Goal: Task Accomplishment & Management: Complete application form

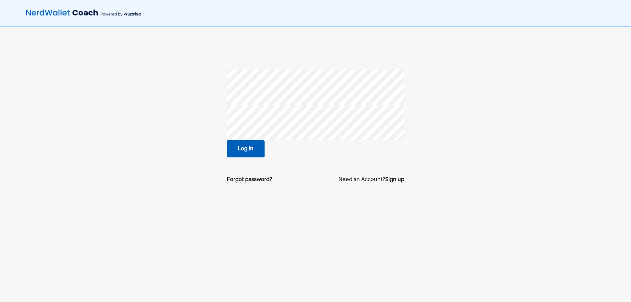
click at [247, 156] on button "Log in" at bounding box center [246, 148] width 38 height 17
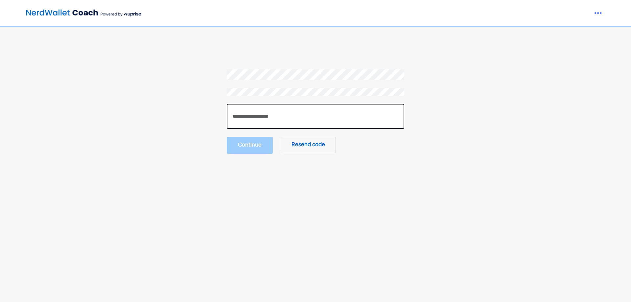
click at [279, 117] on input "number" at bounding box center [315, 116] width 177 height 25
click at [294, 115] on input "number" at bounding box center [315, 116] width 177 height 25
paste input "******"
type input "******"
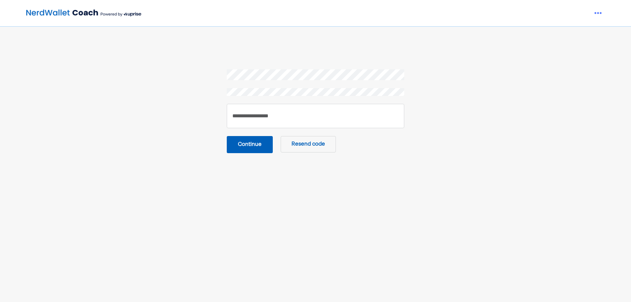
click at [240, 139] on button "Continue" at bounding box center [250, 144] width 46 height 17
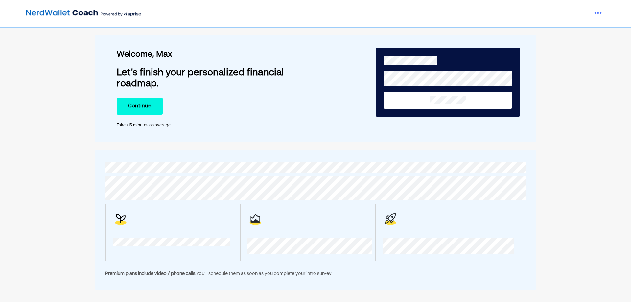
click at [139, 103] on button "Continue" at bounding box center [140, 106] width 46 height 17
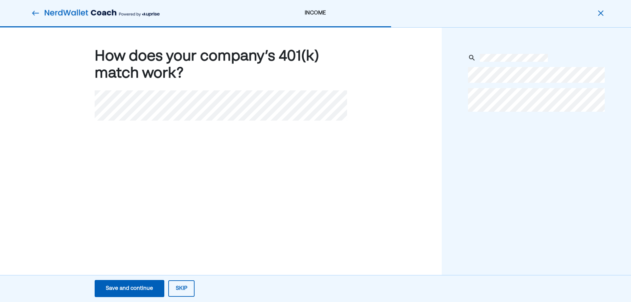
click at [35, 12] on img at bounding box center [36, 13] width 8 height 8
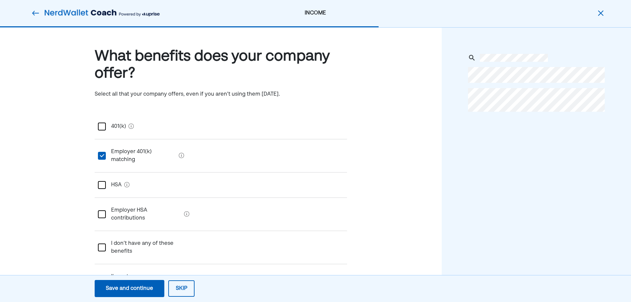
click at [35, 12] on img at bounding box center [36, 13] width 8 height 8
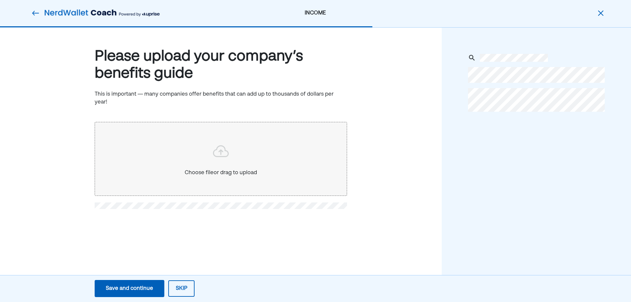
click at [35, 12] on img at bounding box center [36, 13] width 8 height 8
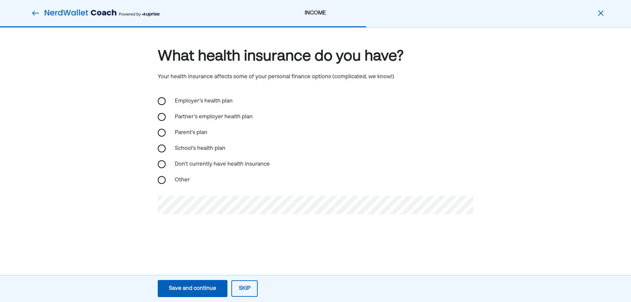
click at [35, 12] on img at bounding box center [36, 13] width 8 height 8
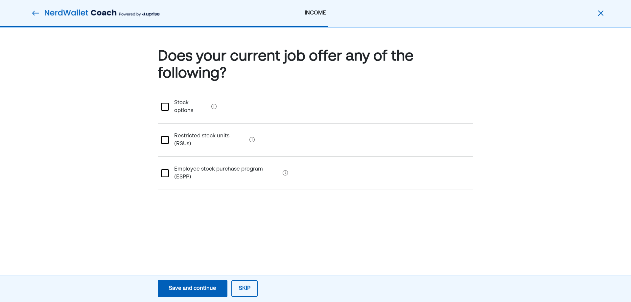
click at [35, 12] on img at bounding box center [36, 13] width 8 height 8
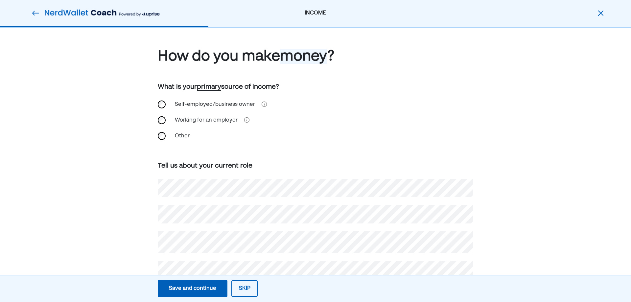
click at [35, 12] on img at bounding box center [36, 13] width 8 height 8
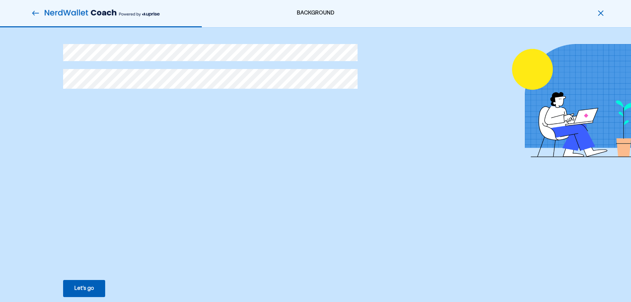
click at [35, 12] on img at bounding box center [36, 13] width 8 height 8
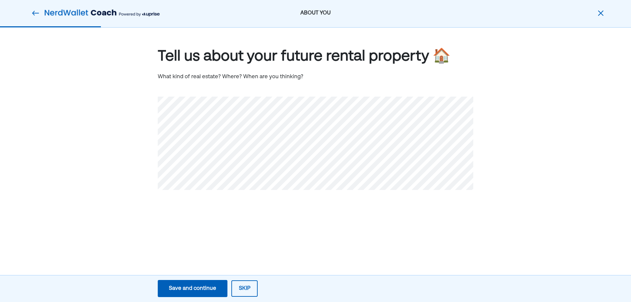
click at [35, 12] on img at bounding box center [36, 13] width 8 height 8
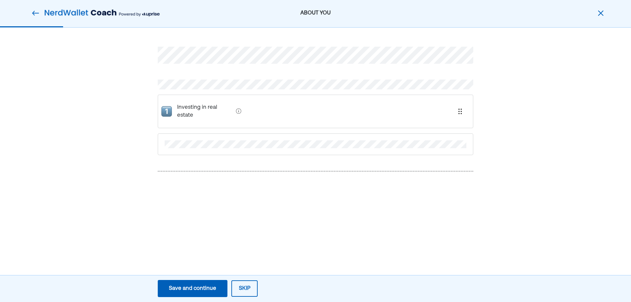
click at [35, 12] on img at bounding box center [36, 13] width 8 height 8
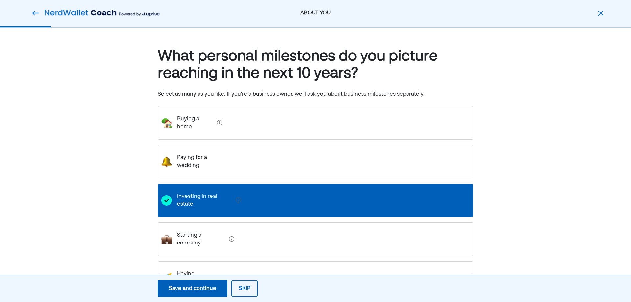
click at [35, 12] on img at bounding box center [36, 13] width 8 height 8
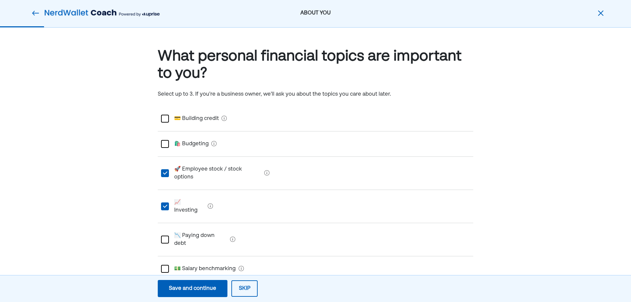
click at [35, 12] on img at bounding box center [36, 13] width 8 height 8
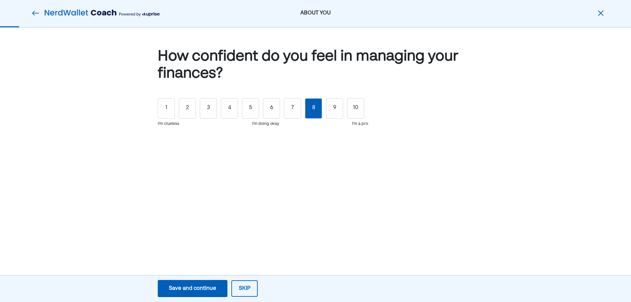
click at [35, 12] on img at bounding box center [36, 13] width 8 height 8
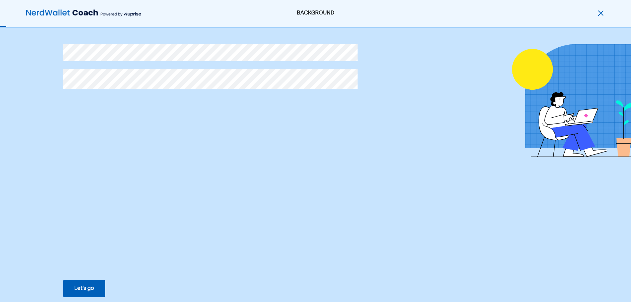
click at [35, 12] on img at bounding box center [83, 13] width 115 height 13
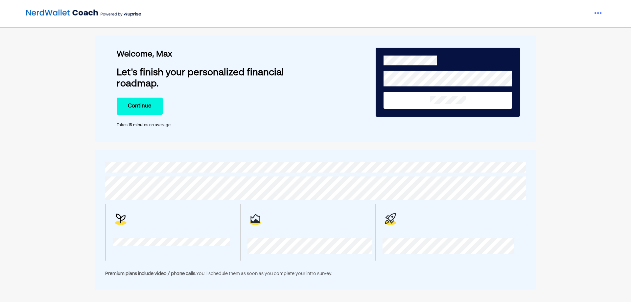
click at [144, 112] on button "Continue" at bounding box center [140, 106] width 46 height 17
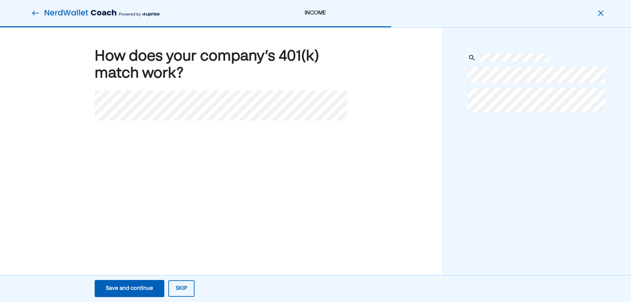
click at [50, 17] on img at bounding box center [102, 13] width 115 height 13
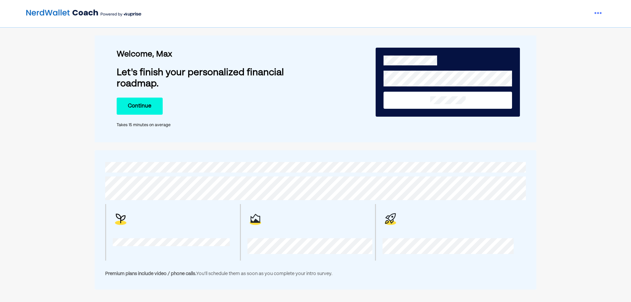
click at [50, 17] on img at bounding box center [83, 13] width 115 height 13
click at [152, 106] on button "Continue" at bounding box center [140, 106] width 46 height 17
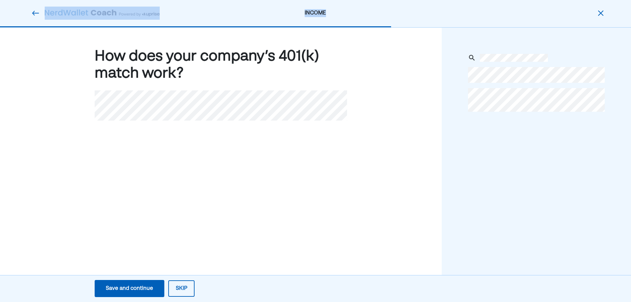
click at [31, 13] on div at bounding box center [92, 13] width 133 height 13
click at [34, 13] on img at bounding box center [36, 13] width 8 height 8
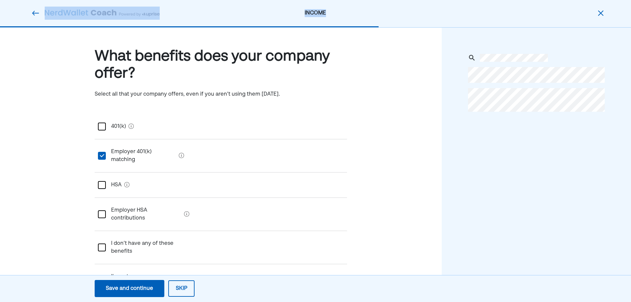
click at [34, 13] on img at bounding box center [36, 13] width 8 height 8
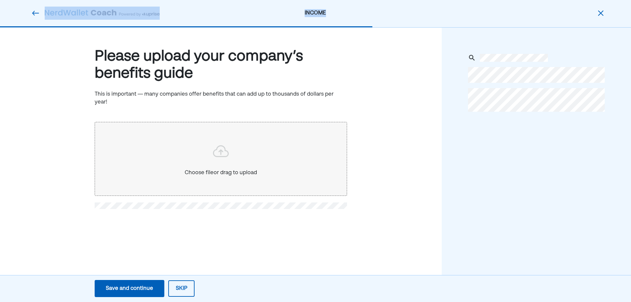
click at [34, 13] on img at bounding box center [36, 13] width 8 height 8
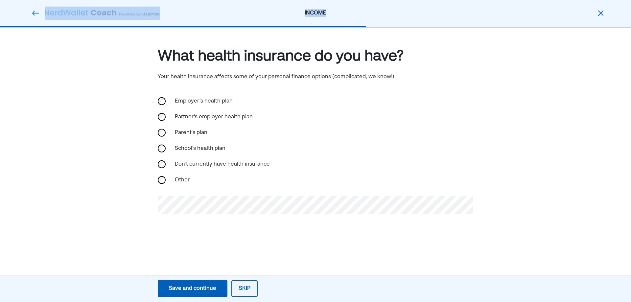
click at [34, 13] on img at bounding box center [36, 13] width 8 height 8
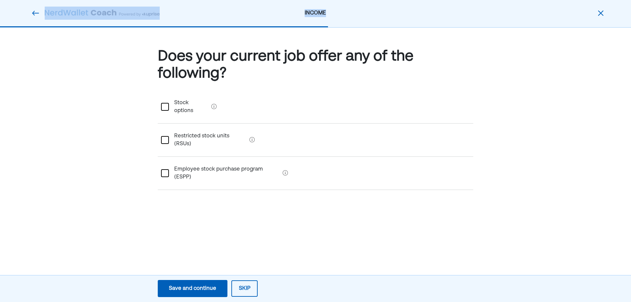
click at [34, 13] on img at bounding box center [36, 13] width 8 height 8
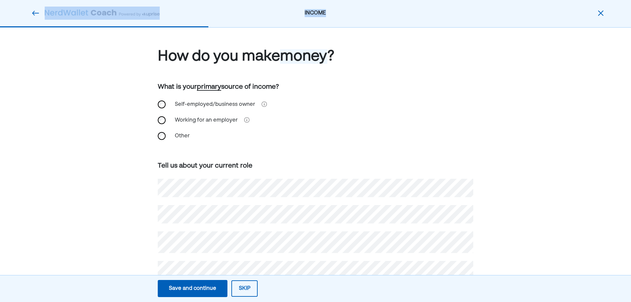
click at [34, 13] on img at bounding box center [36, 13] width 8 height 8
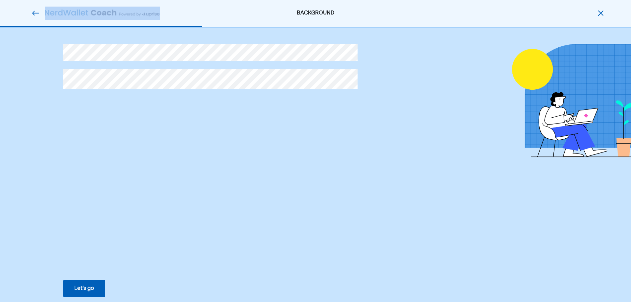
click at [95, 287] on button "Let’s go Save Let’s go" at bounding box center [84, 288] width 42 height 17
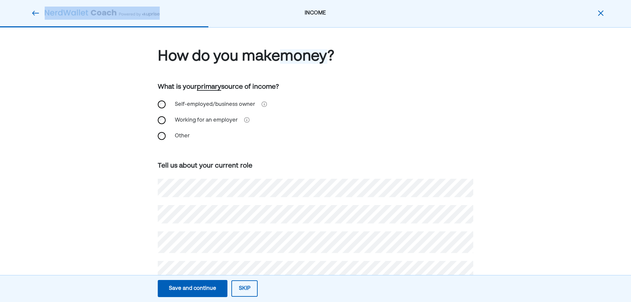
scroll to position [23, 0]
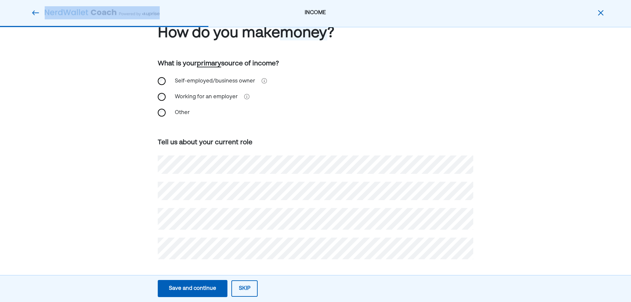
click at [205, 289] on div "Save and continue" at bounding box center [192, 289] width 47 height 8
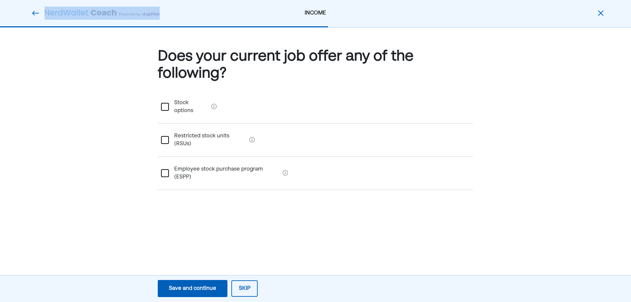
click at [192, 287] on div "Save and continue" at bounding box center [192, 289] width 47 height 8
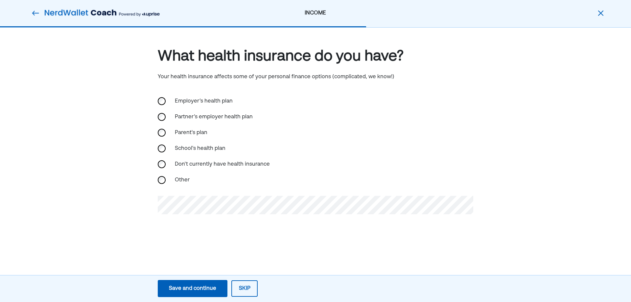
click at [160, 106] on div "Employer’s health plan" at bounding box center [315, 101] width 315 height 16
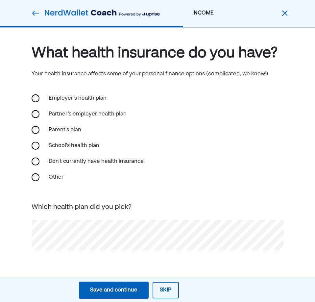
click at [0, 244] on html "INCOME What health insurance do you have? Your health insurance affects some of…" at bounding box center [157, 151] width 315 height 302
click at [101, 291] on div "Save and continue" at bounding box center [113, 290] width 47 height 8
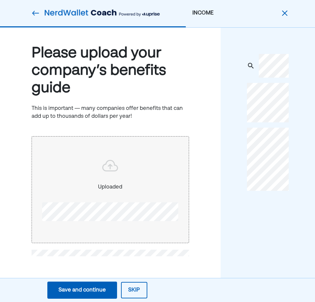
click at [108, 184] on div "Uploaded" at bounding box center [110, 187] width 146 height 9
click at [111, 189] on div "Uploaded" at bounding box center [110, 187] width 146 height 9
click at [120, 167] on div at bounding box center [110, 166] width 146 height 19
click at [69, 291] on div "Save and continue" at bounding box center [81, 290] width 47 height 8
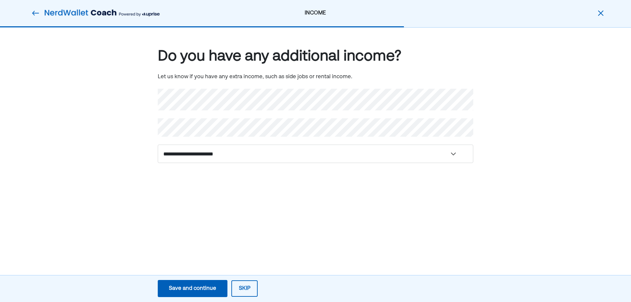
click at [211, 287] on div "Save and continue" at bounding box center [192, 289] width 47 height 8
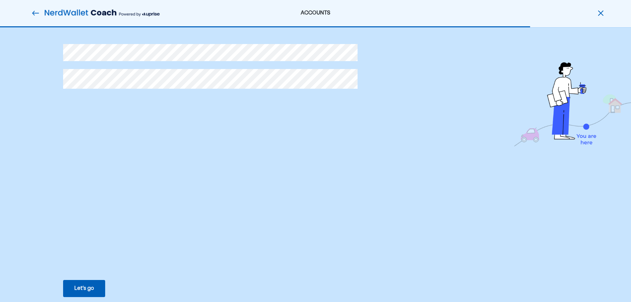
click at [34, 14] on img at bounding box center [36, 13] width 8 height 8
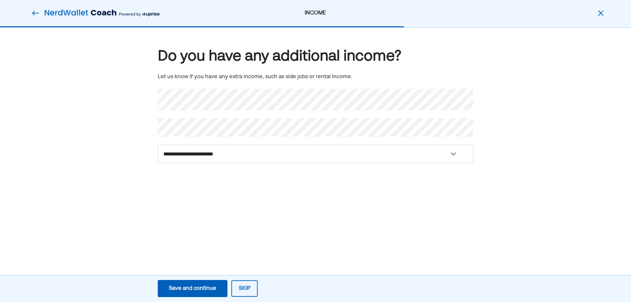
click at [34, 14] on img at bounding box center [36, 13] width 8 height 8
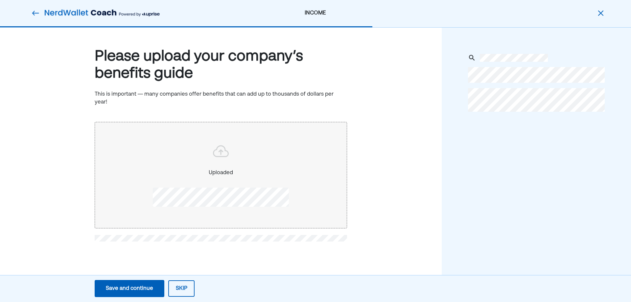
click at [34, 14] on img at bounding box center [36, 13] width 8 height 8
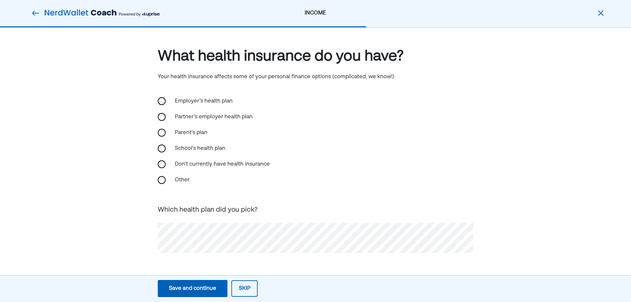
click at [34, 14] on img at bounding box center [36, 13] width 8 height 8
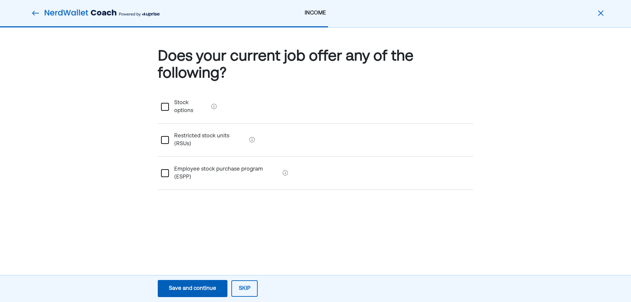
click at [34, 14] on img at bounding box center [36, 13] width 8 height 8
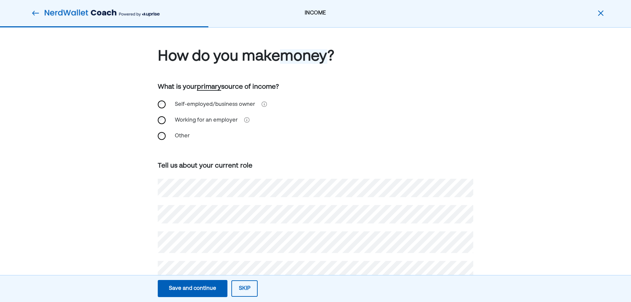
click at [166, 283] on button "Save and continue Save Save and continue" at bounding box center [193, 288] width 70 height 17
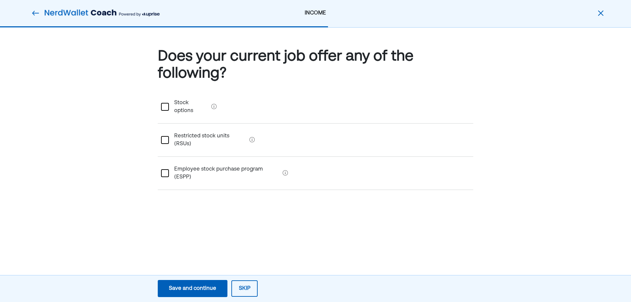
click at [167, 283] on button "Save and continue Save Save and continue" at bounding box center [193, 288] width 70 height 17
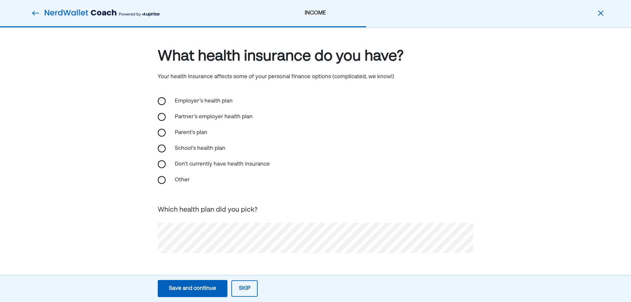
click at [167, 283] on button "Save and continue Save Save and continue" at bounding box center [193, 288] width 70 height 17
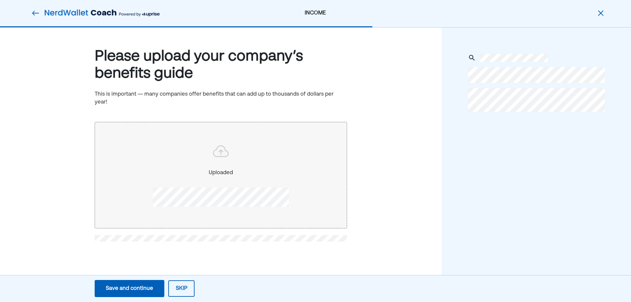
click at [151, 294] on button "Save and continue Save Save and continue" at bounding box center [130, 288] width 70 height 17
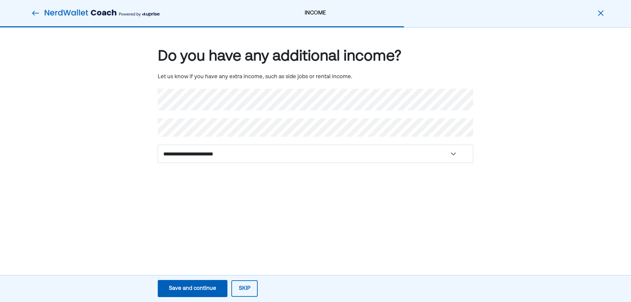
click at [171, 296] on button "Save and continue Save Save and continue" at bounding box center [193, 288] width 70 height 17
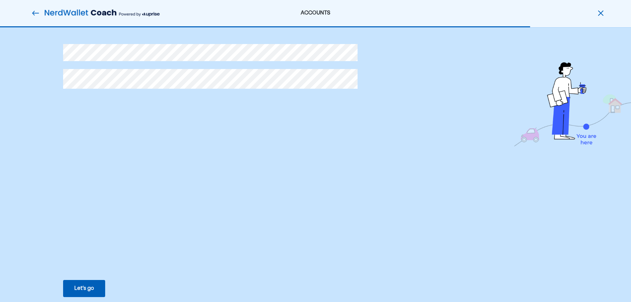
click at [91, 290] on div "Let’s go" at bounding box center [84, 289] width 20 height 8
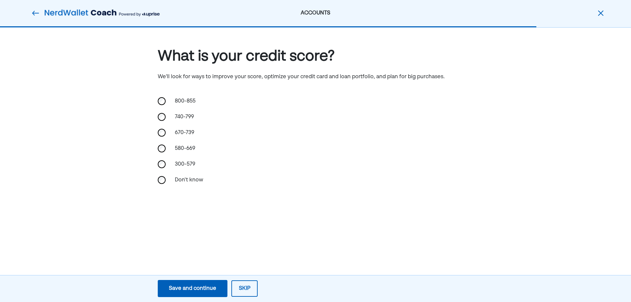
click at [34, 13] on img at bounding box center [36, 13] width 8 height 8
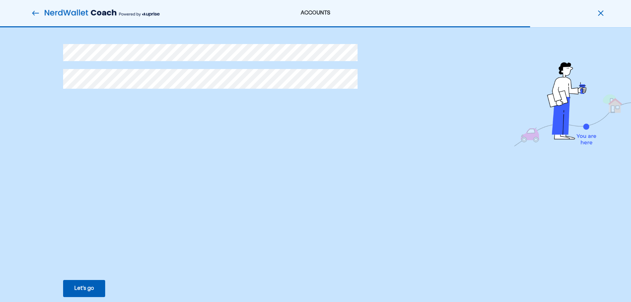
click at [34, 13] on img at bounding box center [36, 13] width 8 height 8
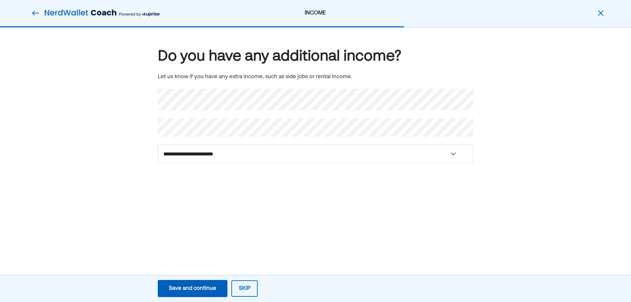
click at [34, 13] on img at bounding box center [36, 13] width 8 height 8
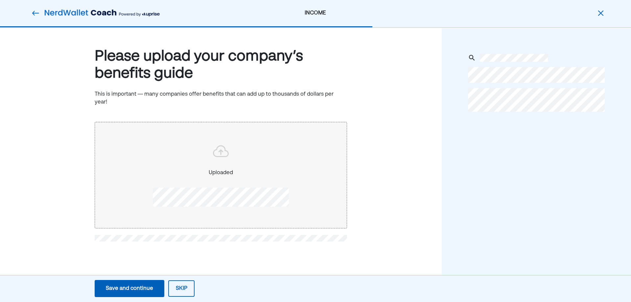
click at [34, 13] on img at bounding box center [36, 13] width 8 height 8
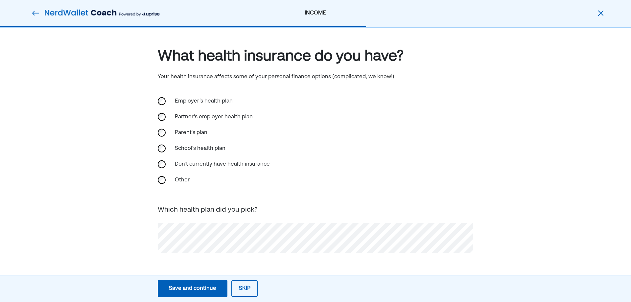
click at [34, 13] on img at bounding box center [36, 13] width 8 height 8
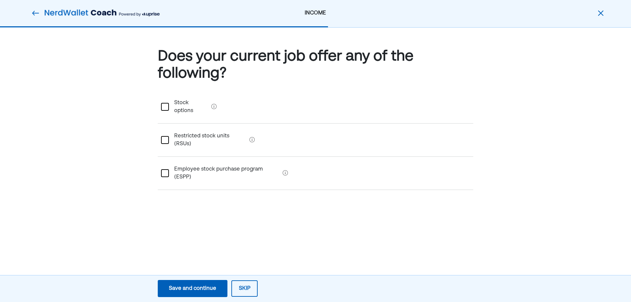
click at [34, 13] on img at bounding box center [36, 13] width 8 height 8
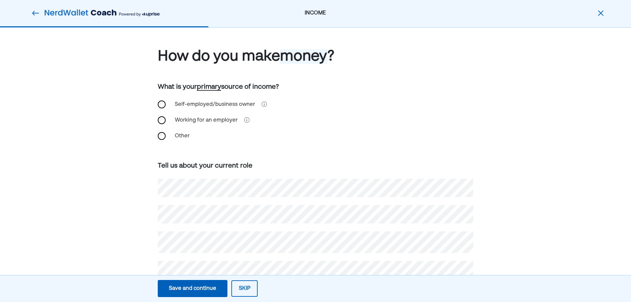
click at [34, 13] on img at bounding box center [36, 13] width 8 height 8
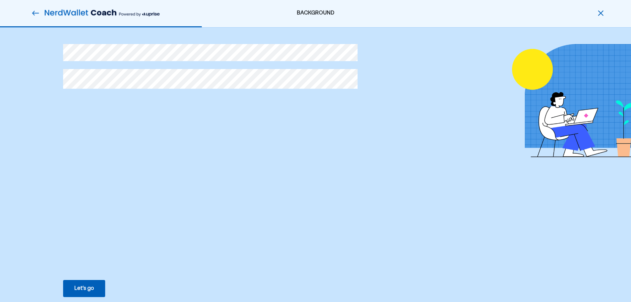
click at [314, 13] on div "BACKGROUND" at bounding box center [315, 13] width 191 height 8
click at [37, 11] on img at bounding box center [36, 13] width 8 height 8
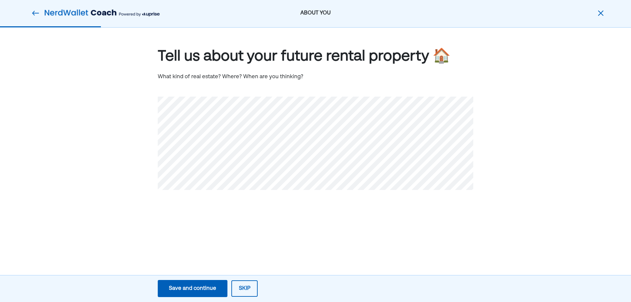
click at [37, 11] on img at bounding box center [36, 13] width 8 height 8
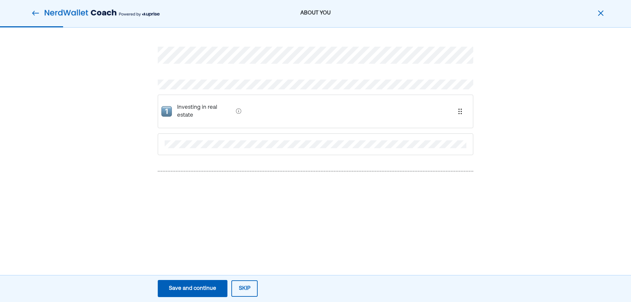
click at [37, 11] on img at bounding box center [36, 13] width 8 height 8
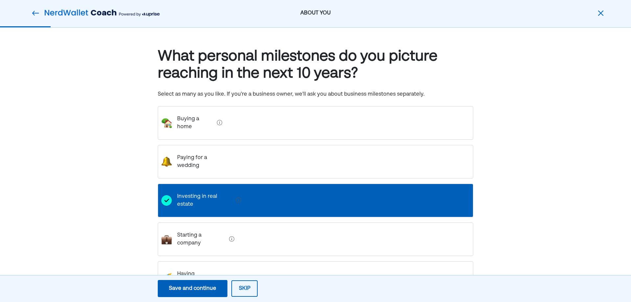
click at [37, 11] on img at bounding box center [36, 13] width 8 height 8
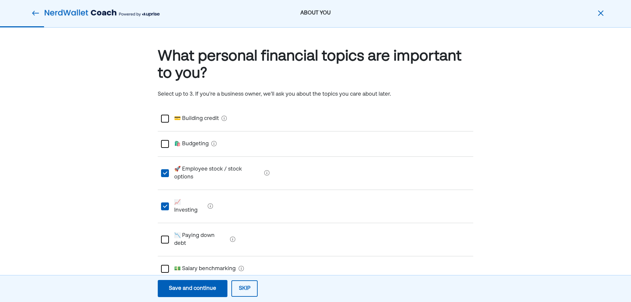
click at [37, 11] on img at bounding box center [36, 13] width 8 height 8
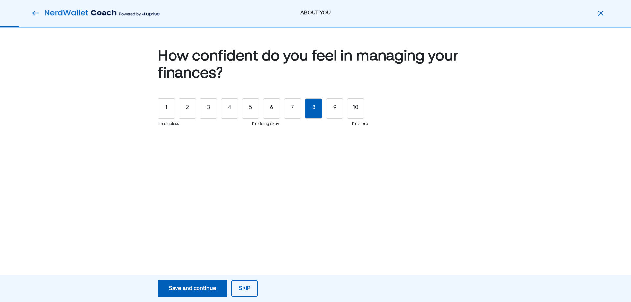
click at [37, 11] on img at bounding box center [36, 13] width 8 height 8
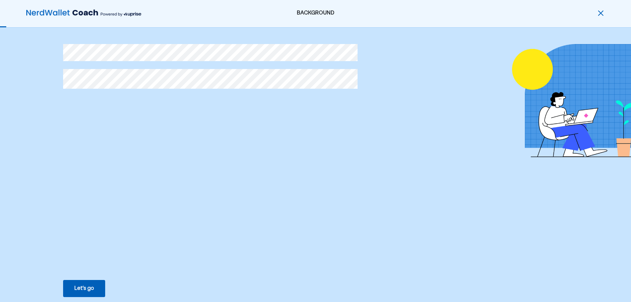
click at [79, 283] on button "Let’s go Save Let’s go" at bounding box center [84, 288] width 42 height 17
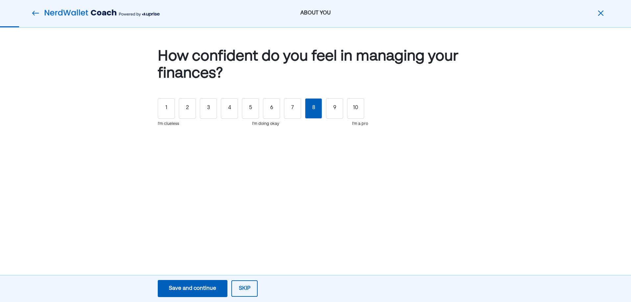
click at [179, 291] on div "Save and continue" at bounding box center [192, 289] width 47 height 8
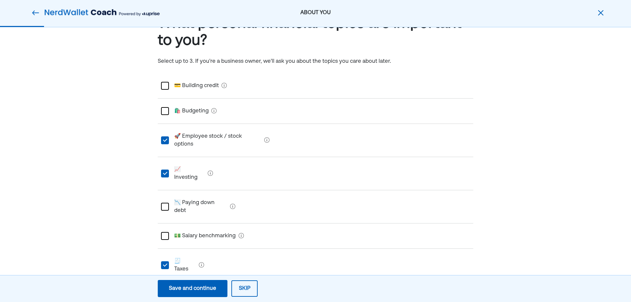
scroll to position [66, 0]
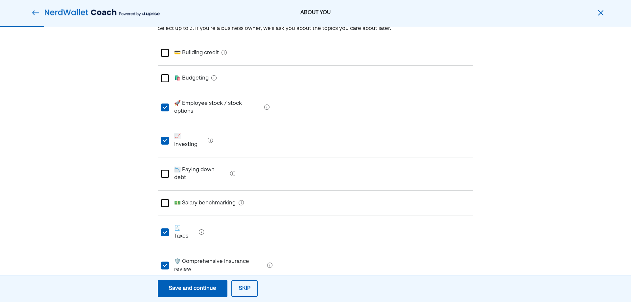
click at [191, 287] on div "Save and continue" at bounding box center [192, 289] width 47 height 8
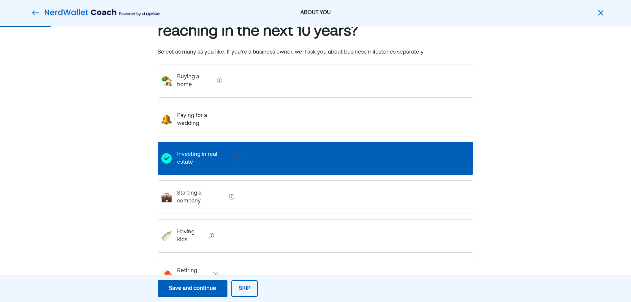
scroll to position [0, 0]
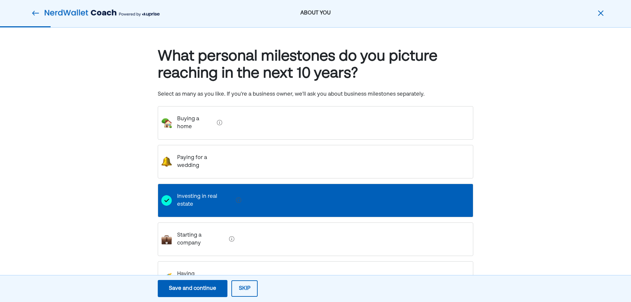
click at [237, 124] on div "Buying a home" at bounding box center [315, 123] width 315 height 34
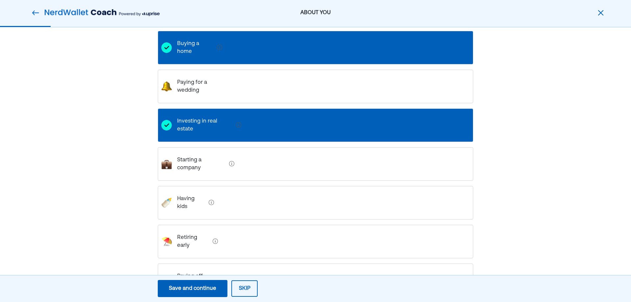
scroll to position [81, 0]
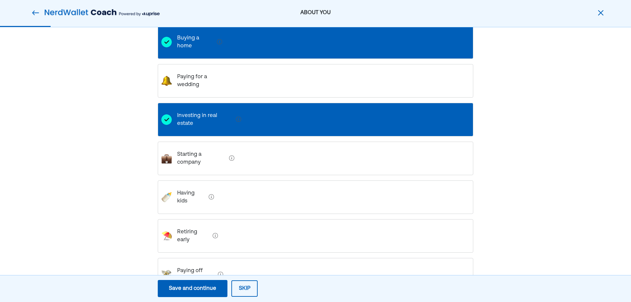
click at [206, 285] on div "Save and continue" at bounding box center [192, 289] width 47 height 8
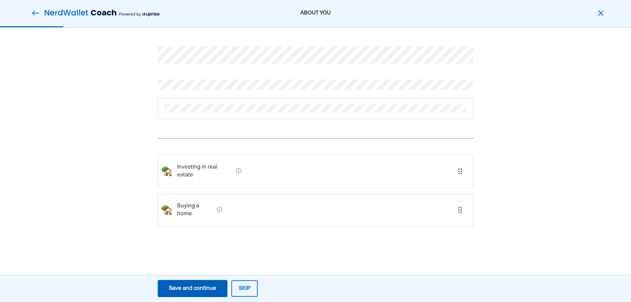
click at [37, 12] on img at bounding box center [36, 13] width 8 height 8
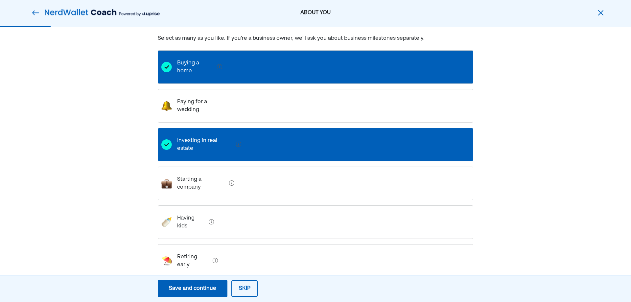
scroll to position [15, 0]
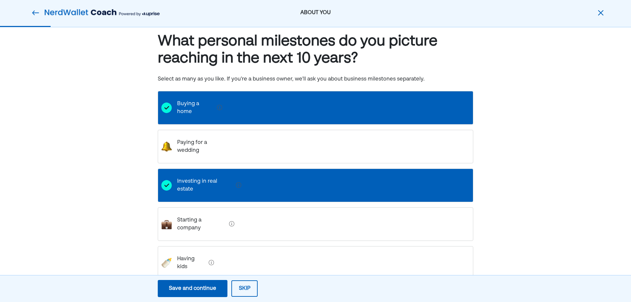
click at [213, 102] on home "Buying a home" at bounding box center [193, 108] width 42 height 26
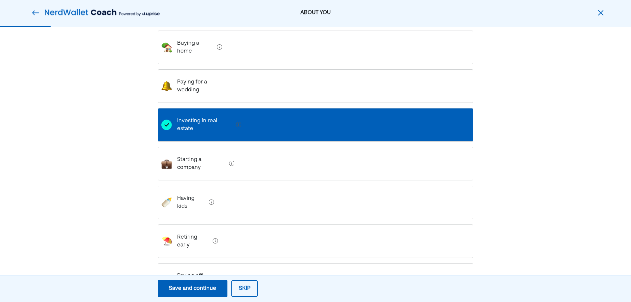
scroll to position [81, 0]
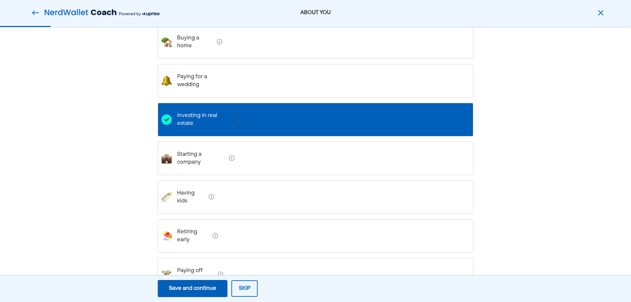
drag, startPoint x: 195, startPoint y: 241, endPoint x: 352, endPoint y: 266, distance: 158.2
click at [334, 285] on div "Save and continue Save Save and continue Skip" at bounding box center [207, 288] width 415 height 23
click at [189, 290] on div "Save and continue" at bounding box center [192, 289] width 47 height 8
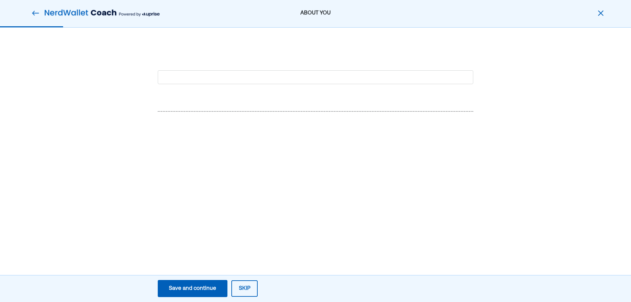
scroll to position [0, 0]
click at [282, 200] on div "Would also like to maximize my 401k and" at bounding box center [315, 210] width 315 height 34
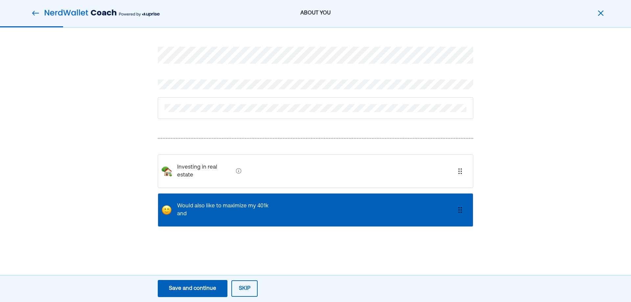
click at [282, 200] on div "Would also like to maximize my 401k and" at bounding box center [315, 210] width 315 height 34
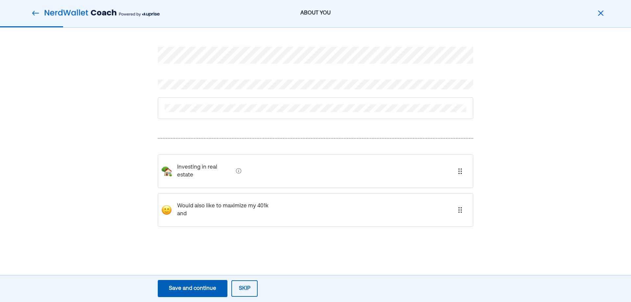
click at [36, 14] on img at bounding box center [36, 13] width 8 height 8
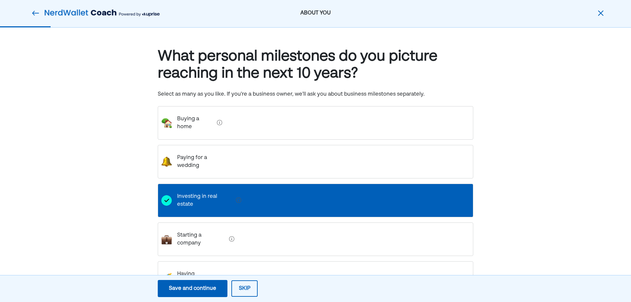
scroll to position [81, 0]
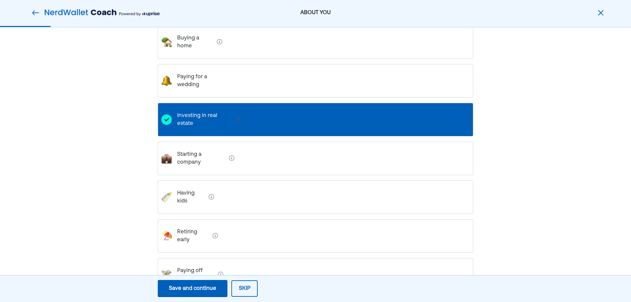
click at [157, 248] on div "What personal milestones do you picture reaching in the next 10 years? Select a…" at bounding box center [315, 152] width 631 height 410
click at [176, 292] on div "Save and continue" at bounding box center [192, 289] width 47 height 8
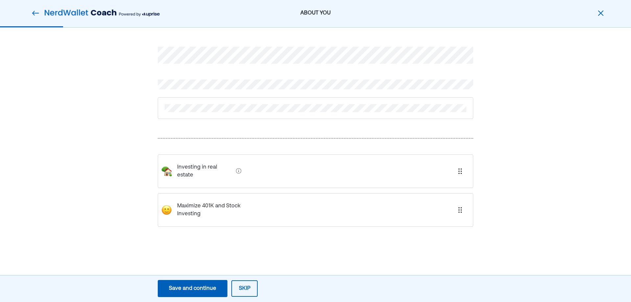
scroll to position [0, 0]
click at [200, 288] on div "Save and continue" at bounding box center [192, 289] width 47 height 8
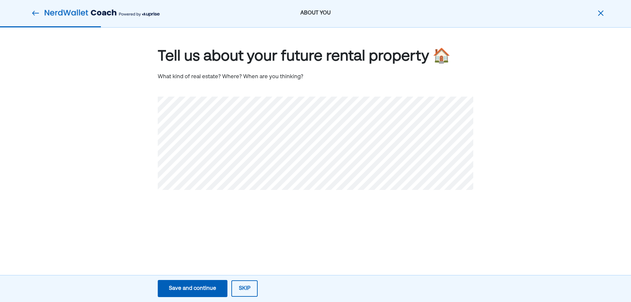
click at [194, 289] on div "Save and continue" at bounding box center [192, 289] width 47 height 8
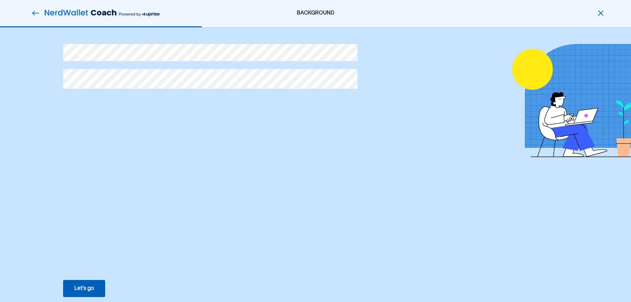
click at [35, 16] on img at bounding box center [36, 13] width 8 height 8
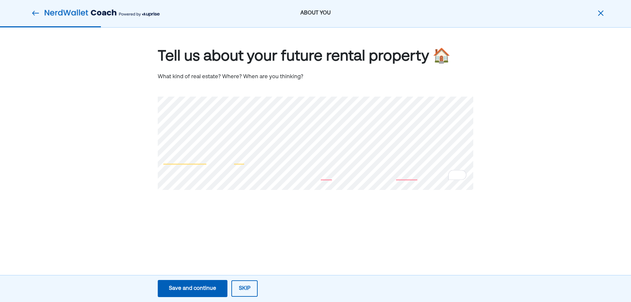
click at [202, 287] on div "Save and continue" at bounding box center [192, 289] width 47 height 8
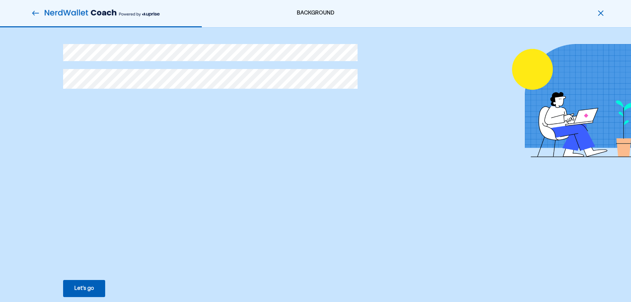
click at [89, 284] on button "Let’s go Save Let’s go" at bounding box center [84, 288] width 42 height 17
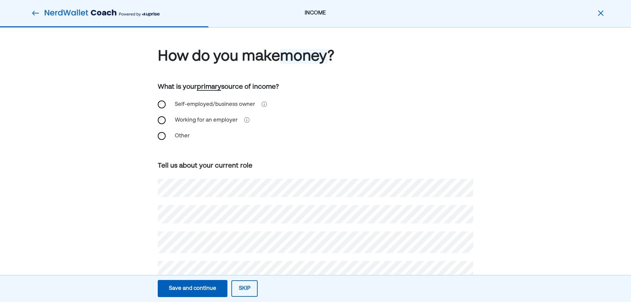
click at [178, 286] on div "Save and continue" at bounding box center [192, 289] width 47 height 8
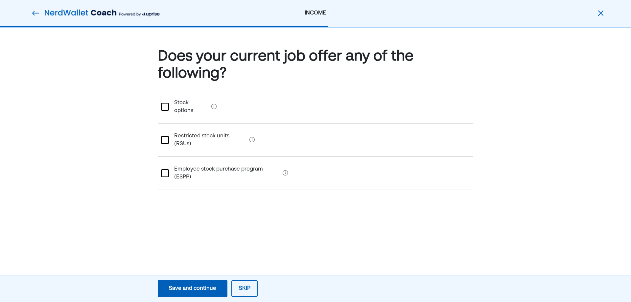
click at [176, 287] on div "Save and continue" at bounding box center [192, 289] width 47 height 8
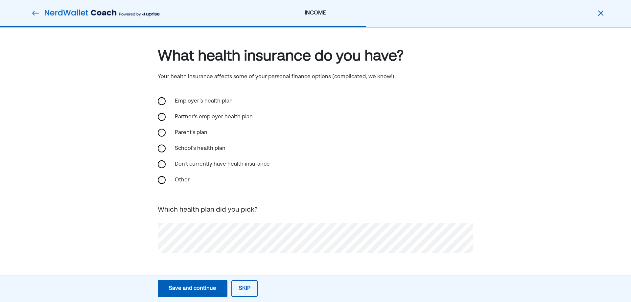
click at [176, 287] on div "Save and continue" at bounding box center [192, 289] width 47 height 8
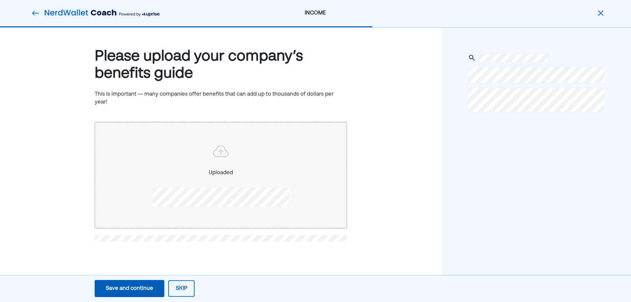
click at [144, 291] on div "Save and continue" at bounding box center [129, 289] width 47 height 8
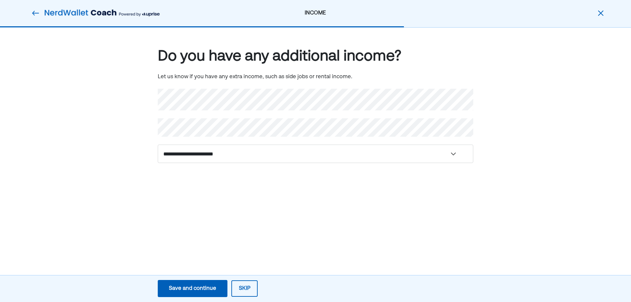
click at [188, 281] on button "Save and continue Save Save and continue" at bounding box center [193, 288] width 70 height 17
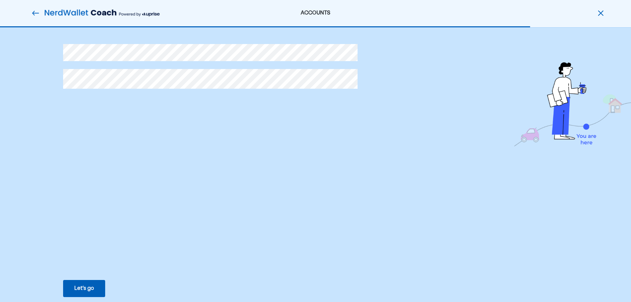
click at [91, 285] on div "Let’s go" at bounding box center [84, 289] width 20 height 8
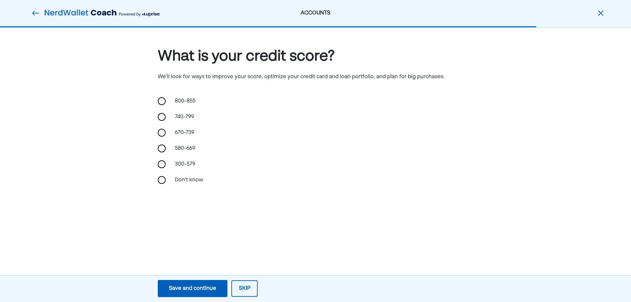
click at [202, 285] on div "Save and continue" at bounding box center [192, 289] width 47 height 8
